Goal: Task Accomplishment & Management: Complete application form

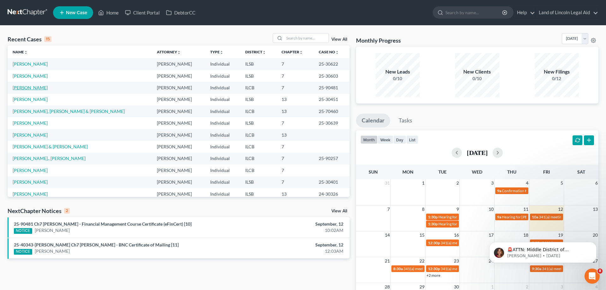
click at [20, 87] on link "[PERSON_NAME]" at bounding box center [30, 87] width 35 height 5
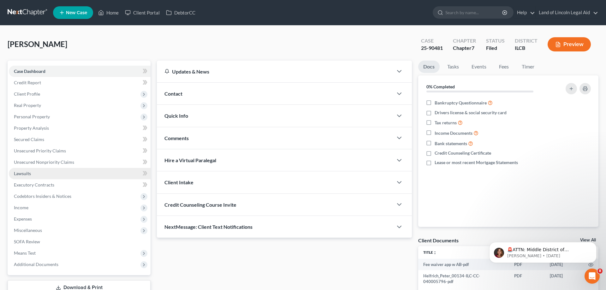
scroll to position [45, 0]
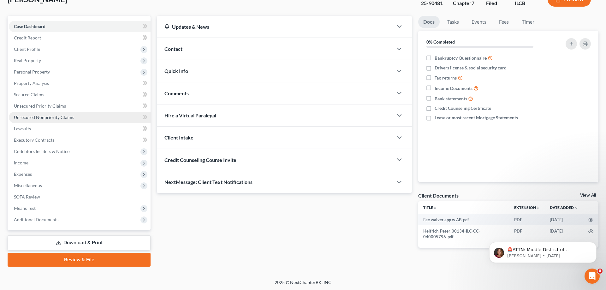
click at [41, 114] on link "Unsecured Nonpriority Claims" at bounding box center [80, 117] width 142 height 11
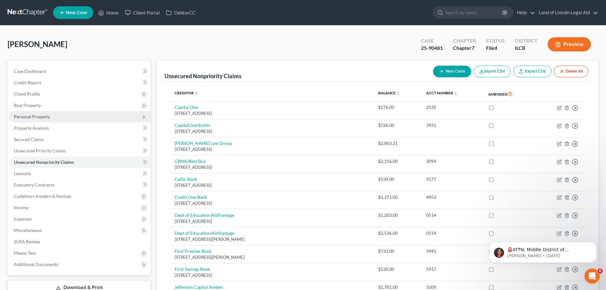
click at [43, 120] on span "Personal Property" at bounding box center [80, 116] width 142 height 11
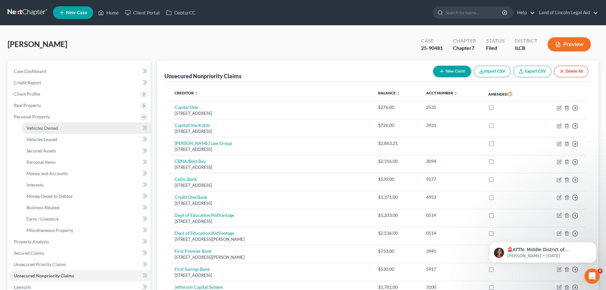
click at [45, 129] on span "Vehicles Owned" at bounding box center [43, 127] width 32 height 5
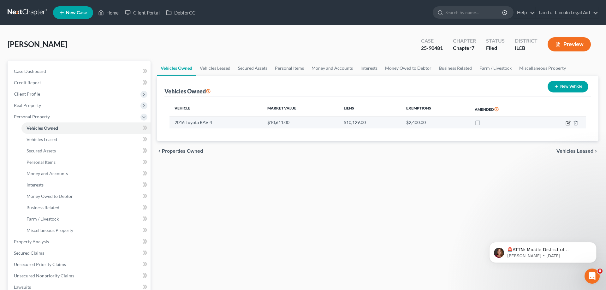
click at [567, 125] on icon "button" at bounding box center [568, 123] width 4 height 4
click at [567, 121] on icon "button" at bounding box center [568, 123] width 4 height 4
drag, startPoint x: 282, startPoint y: 169, endPoint x: 278, endPoint y: 119, distance: 50.3
click at [282, 169] on div "Vehicles Owned Vehicles Leased Secured Assets Personal Items Money and Accounts…" at bounding box center [378, 243] width 448 height 364
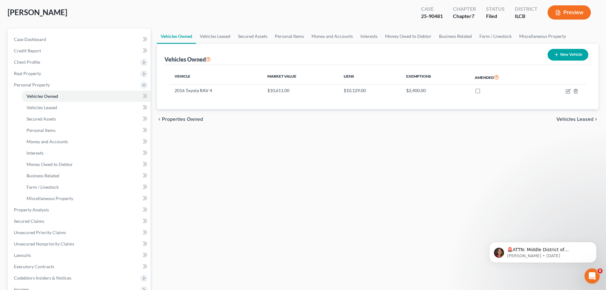
scroll to position [32, 0]
click at [566, 91] on icon "button" at bounding box center [567, 90] width 5 height 5
select select "0"
select select "10"
select select "2"
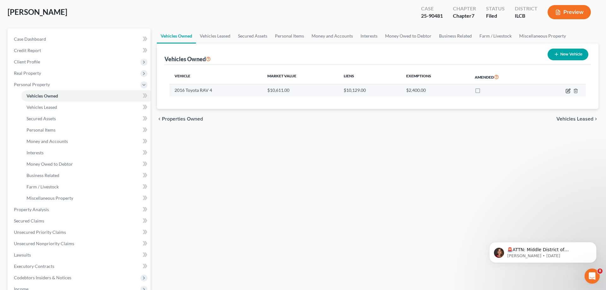
select select "0"
select select "10"
select select "2"
select select "0"
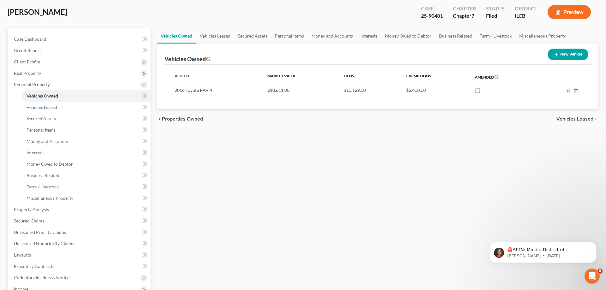
select select "0"
select select "10"
select select "2"
select select "0"
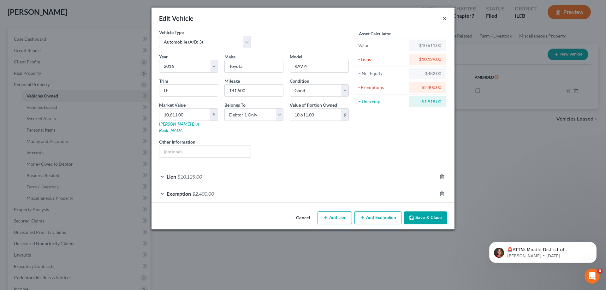
click at [446, 18] on button "×" at bounding box center [444, 19] width 4 height 8
click at [444, 19] on button "×" at bounding box center [444, 19] width 4 height 8
click at [445, 20] on button "×" at bounding box center [444, 19] width 4 height 8
